Goal: Task Accomplishment & Management: Use online tool/utility

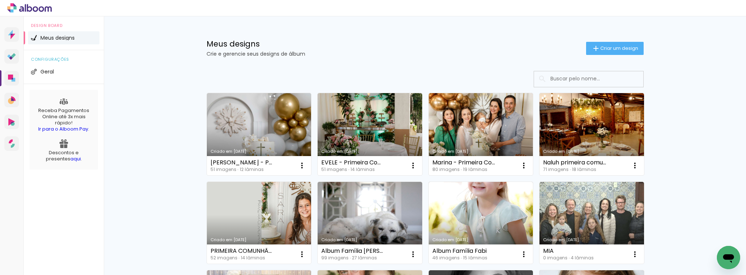
click at [600, 46] on span "Criar um design" at bounding box center [619, 48] width 38 height 5
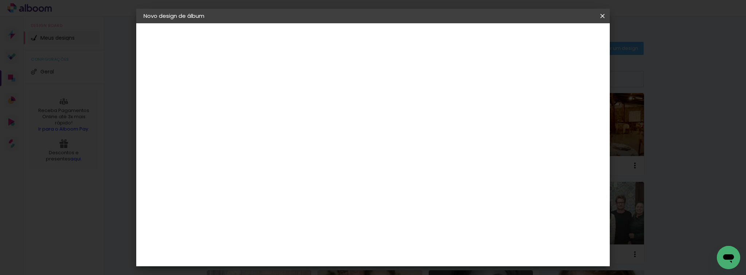
click at [263, 101] on input at bounding box center [263, 97] width 0 height 11
type input "Batismo Manuela"
type paper-input "Batismo Manuela"
click at [337, 37] on paper-button "Avançar" at bounding box center [320, 38] width 36 height 12
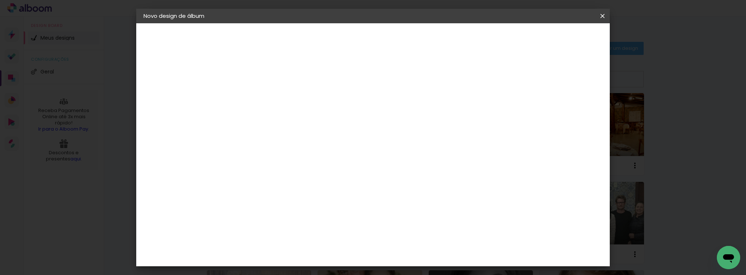
click at [0, 0] on slot "Avançar" at bounding box center [0, 0] width 0 height 0
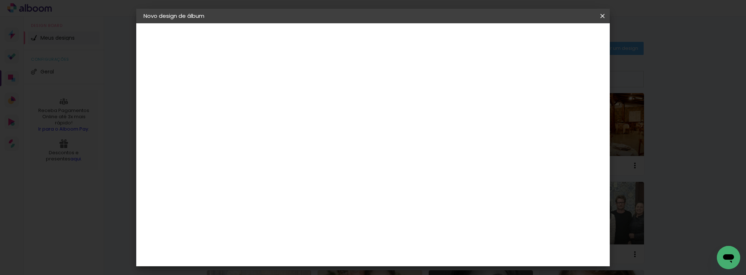
click at [339, 268] on span "25 × 25 cm" at bounding box center [325, 277] width 27 height 19
click at [0, 0] on slot "Avançar" at bounding box center [0, 0] width 0 height 0
type input "1"
type paper-input "1"
click at [265, 81] on input "1" at bounding box center [256, 78] width 25 height 9
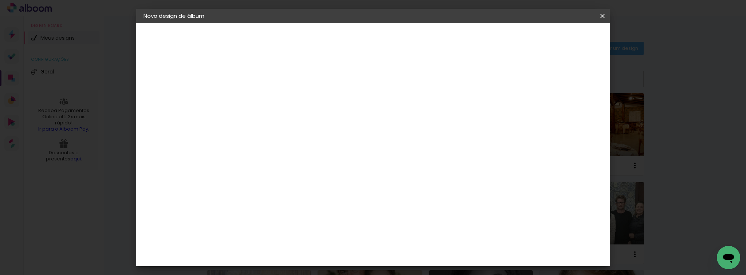
type input "0"
type paper-input "0"
click at [265, 81] on input "0" at bounding box center [256, 78] width 25 height 9
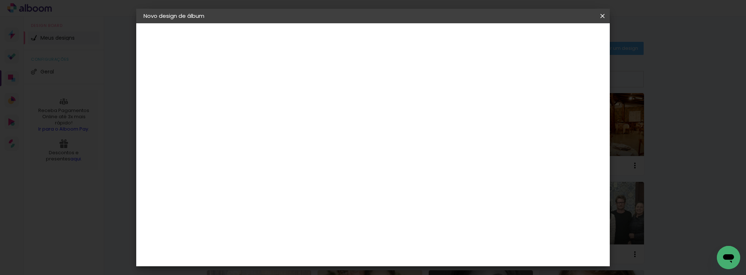
type input "1"
type paper-input "1"
click at [266, 74] on input "1" at bounding box center [256, 78] width 25 height 9
type input "2"
type paper-input "2"
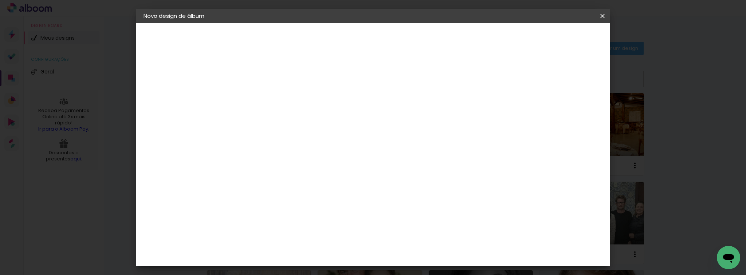
click at [266, 74] on input "2" at bounding box center [256, 78] width 25 height 9
type input "3"
type paper-input "3"
click at [266, 74] on input "3" at bounding box center [256, 78] width 25 height 9
type input "4"
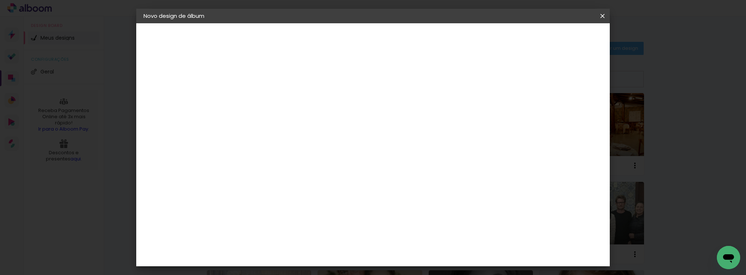
type paper-input "4"
click at [266, 74] on input "4" at bounding box center [256, 78] width 25 height 9
type input "5"
type paper-input "5"
click at [266, 74] on input "5" at bounding box center [256, 78] width 25 height 9
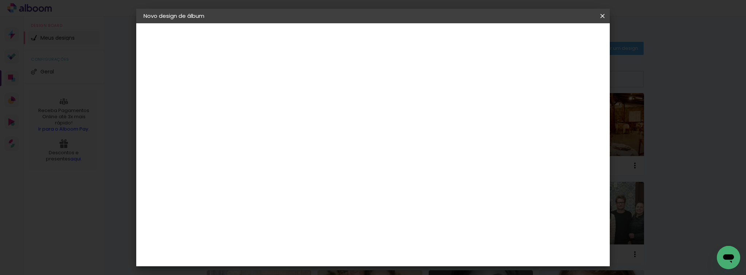
type input "6"
type paper-input "6"
click at [266, 74] on input "6" at bounding box center [256, 78] width 25 height 9
type input "7"
type paper-input "7"
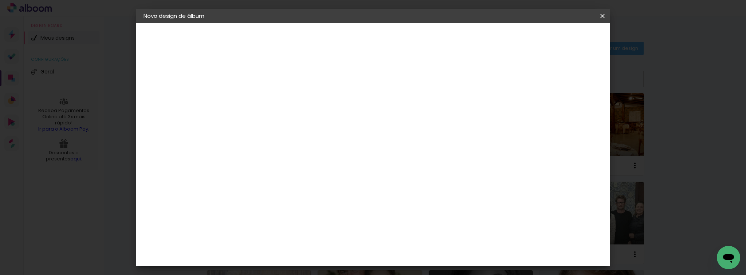
click at [266, 74] on input "7" at bounding box center [256, 78] width 25 height 9
type input "8"
type paper-input "8"
click at [266, 74] on input "8" at bounding box center [256, 78] width 25 height 9
type input "9"
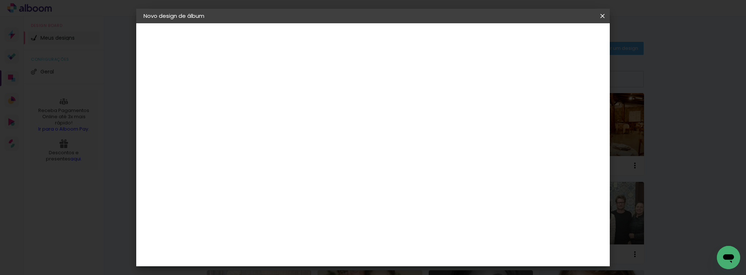
type paper-input "9"
click at [266, 74] on input "9" at bounding box center [256, 78] width 25 height 9
type input "10"
type paper-input "10"
click at [266, 74] on input "10" at bounding box center [256, 78] width 25 height 9
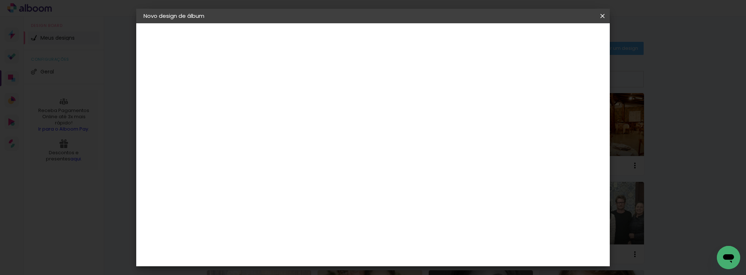
type input "11"
type paper-input "11"
click at [266, 74] on input "11" at bounding box center [256, 78] width 25 height 9
type input "12"
type paper-input "12"
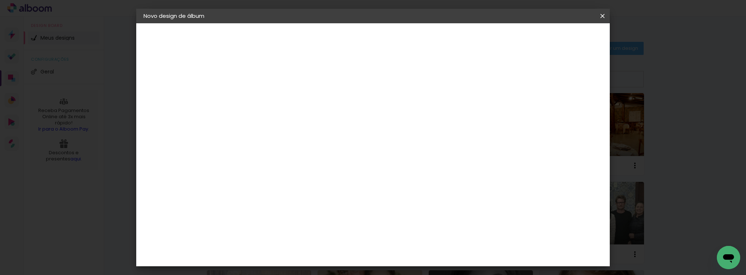
click at [266, 74] on input "12" at bounding box center [256, 78] width 25 height 9
click at [439, 79] on div at bounding box center [435, 78] width 7 height 7
type paper-checkbox "on"
click at [480, 39] on span "Iniciar design" at bounding box center [463, 38] width 33 height 5
